Goal: Information Seeking & Learning: Learn about a topic

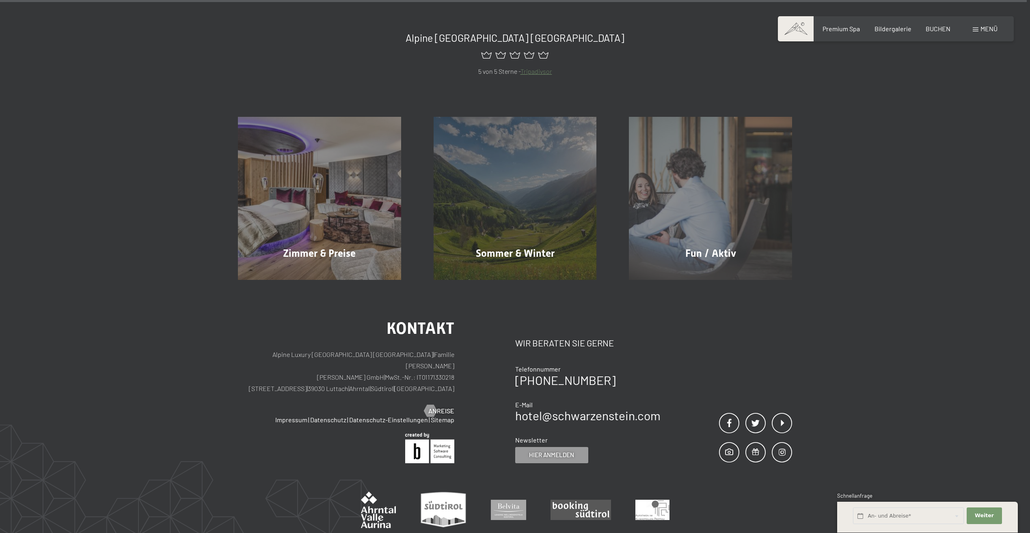
scroll to position [4791, 0]
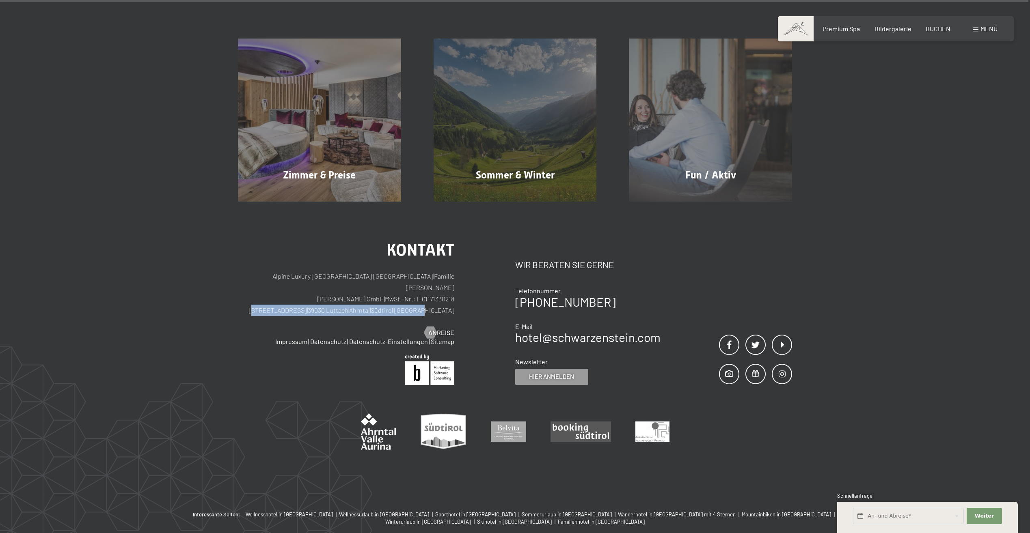
drag, startPoint x: 448, startPoint y: 259, endPoint x: 303, endPoint y: 260, distance: 145.3
click at [303, 260] on div "Kontakt Alpine Luxury SPA Resort SCHWARZENSTEIN | Familie [PERSON_NAME] [PERSON…" at bounding box center [376, 313] width 277 height 143
copy p "[STREET_ADDRESS] | [GEOGRAPHIC_DATA] | [GEOGRAPHIC_DATA] | [GEOGRAPHIC_DATA]"
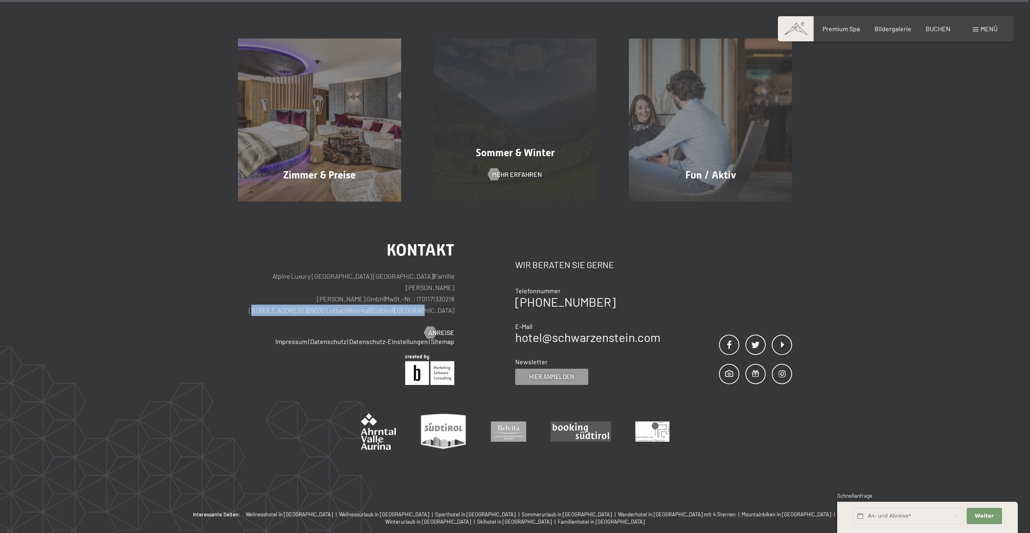
click at [528, 129] on div "[PERSON_NAME] & Winter Mehr erfahren" at bounding box center [515, 120] width 196 height 163
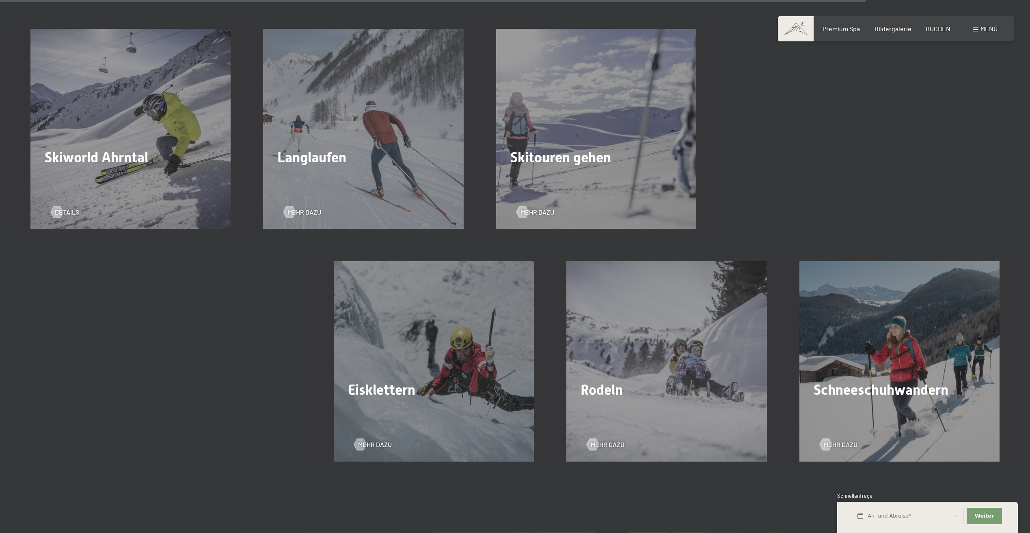
scroll to position [2598, 0]
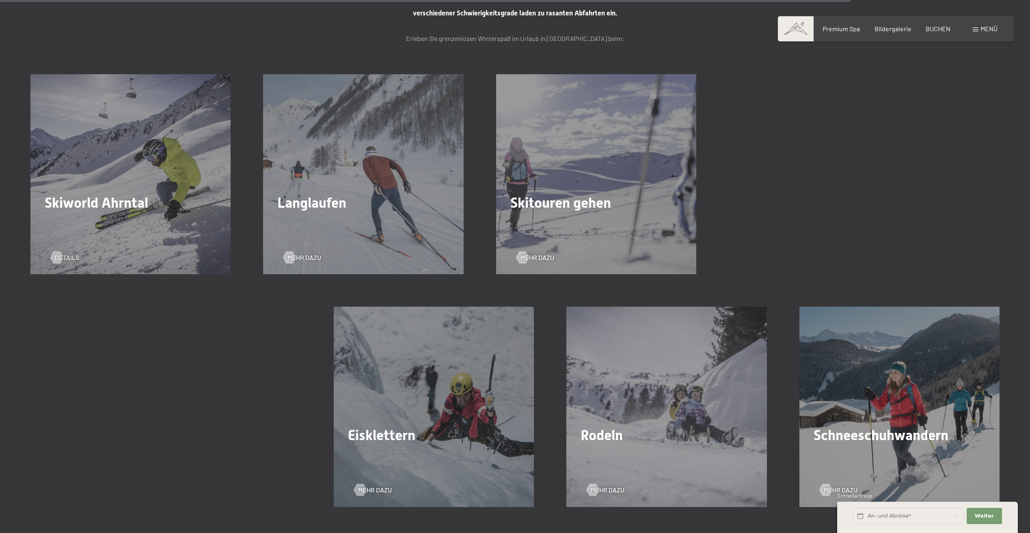
click at [609, 228] on div "Skitouren gehen Mehr dazu" at bounding box center [596, 174] width 233 height 200
click at [525, 261] on div at bounding box center [522, 258] width 7 height 12
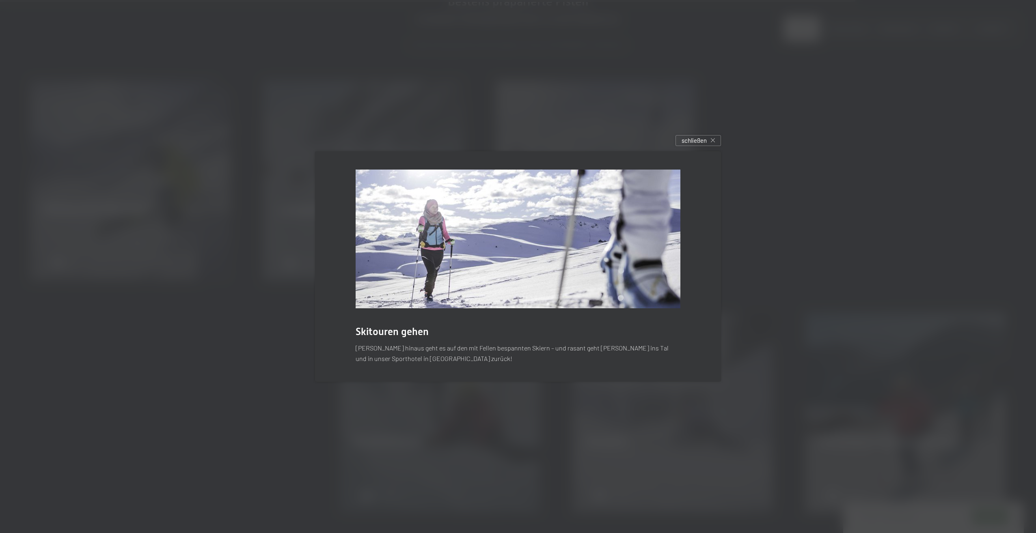
click at [633, 259] on img at bounding box center [518, 239] width 325 height 139
click at [721, 140] on div "Skitouren gehen Hoch hinaus geht es auf den mit Fellen bespannten Skiern – und …" at bounding box center [518, 266] width 430 height 255
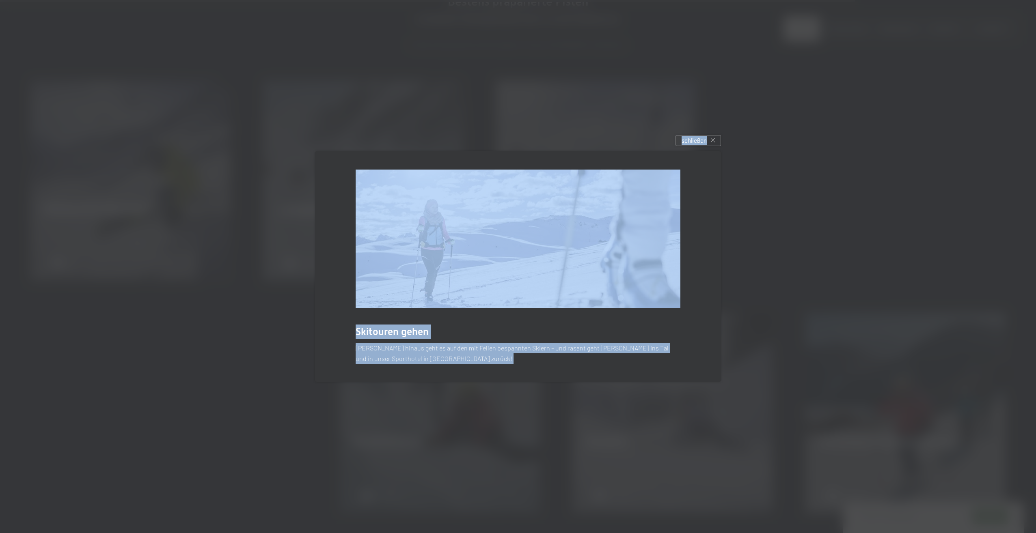
drag, startPoint x: 721, startPoint y: 140, endPoint x: 715, endPoint y: 143, distance: 6.0
click at [715, 142] on div "schließen" at bounding box center [698, 140] width 45 height 11
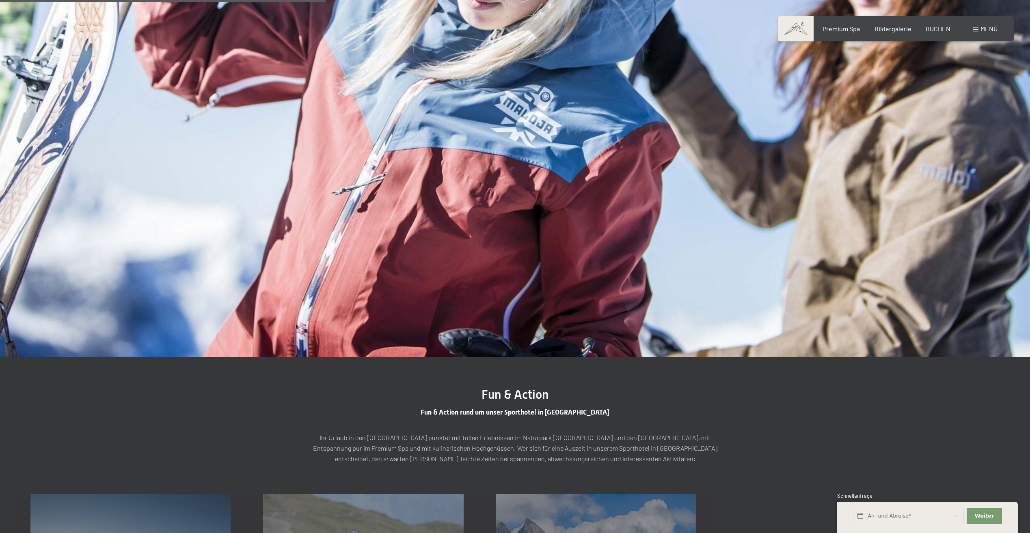
scroll to position [950, 0]
